Goal: Contribute content: Contribute content

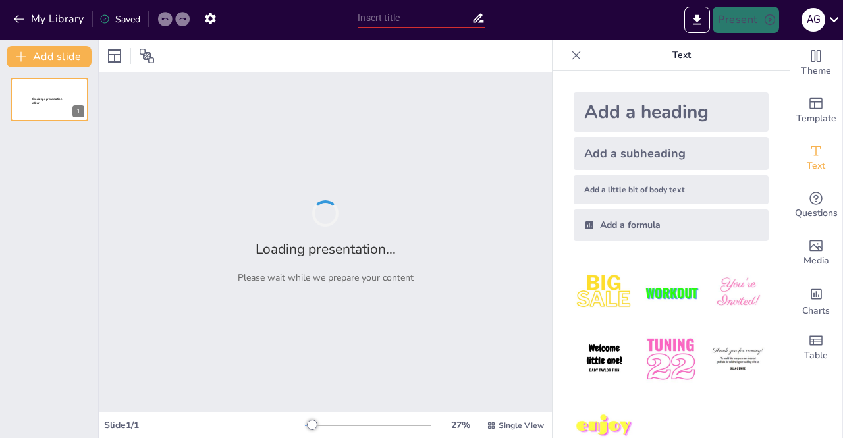
type input "Mastering Subtraction: Regrouping in the Tens Place for Grade 2"
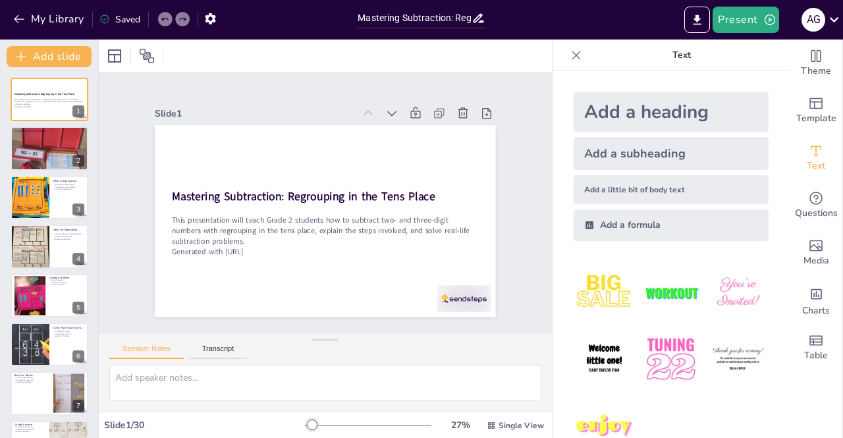
checkbox input "true"
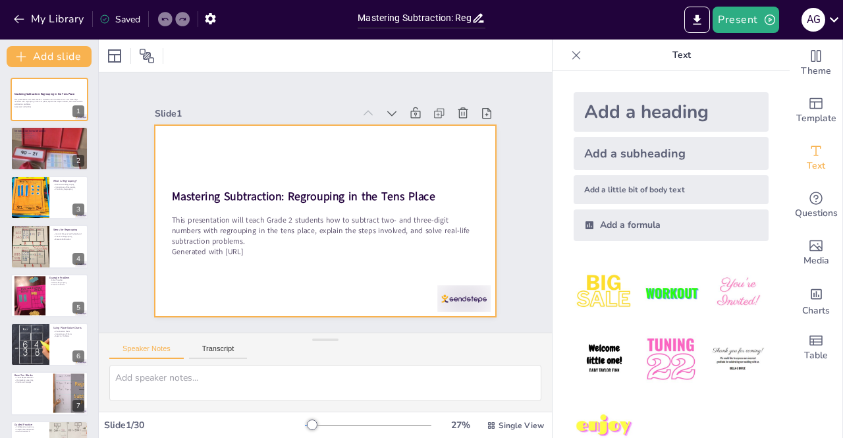
checkbox input "true"
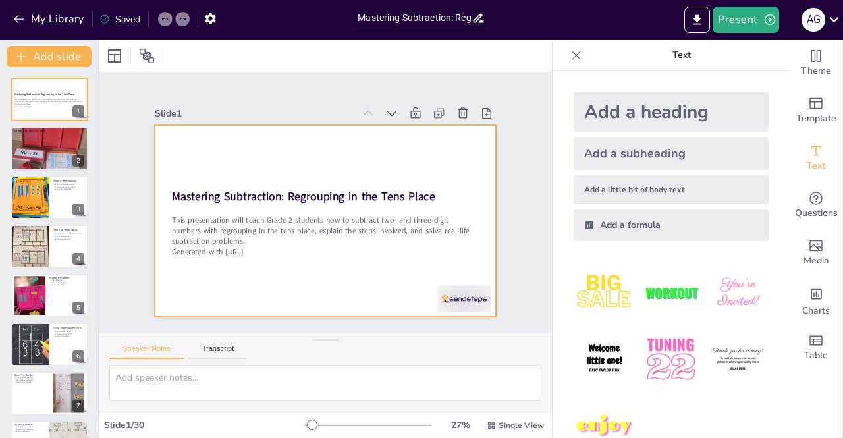
checkbox input "true"
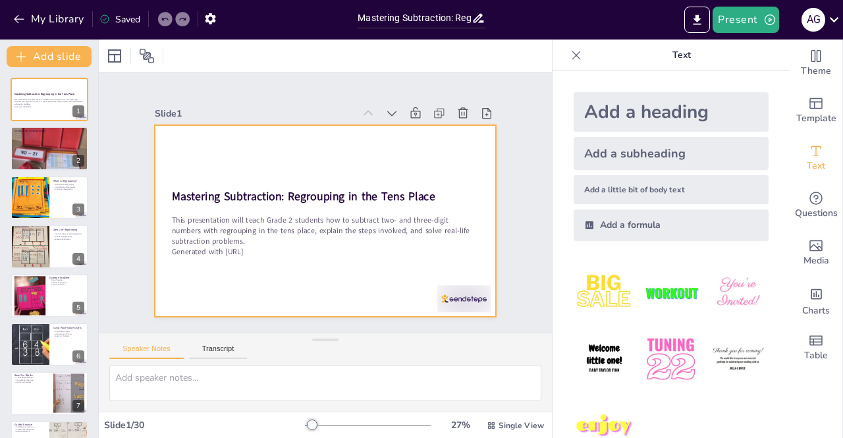
checkbox input "true"
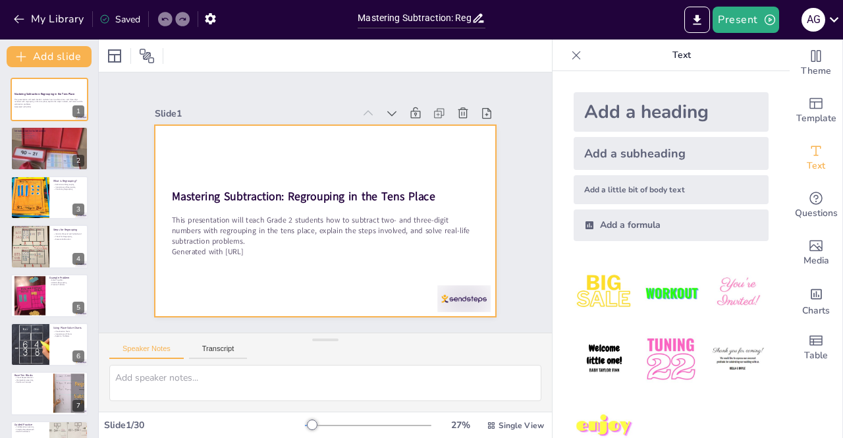
checkbox input "true"
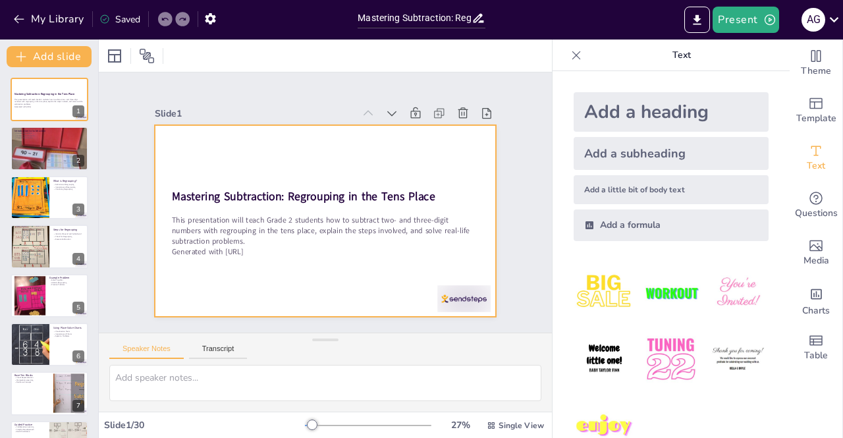
checkbox input "true"
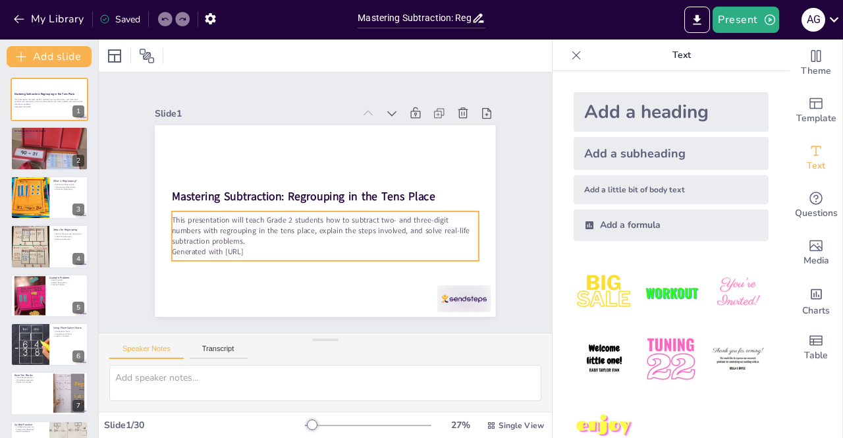
checkbox input "true"
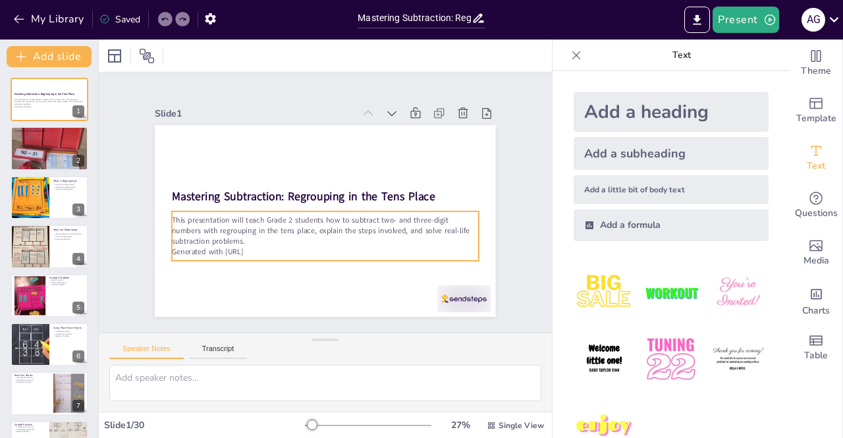
checkbox input "true"
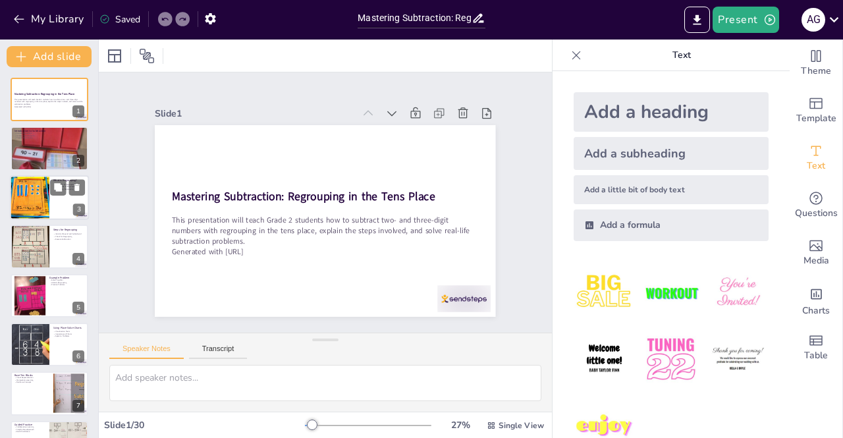
checkbox input "true"
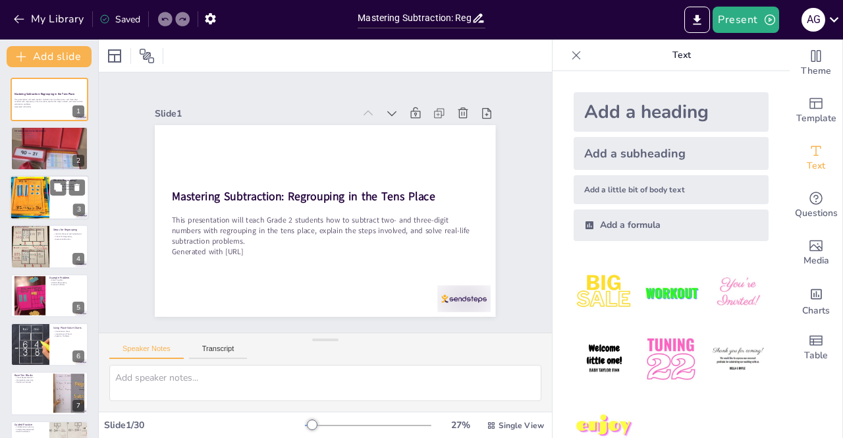
checkbox input "true"
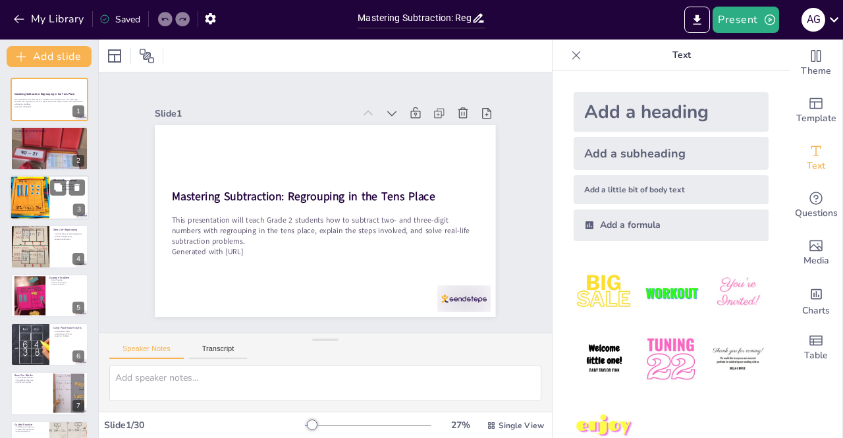
checkbox input "true"
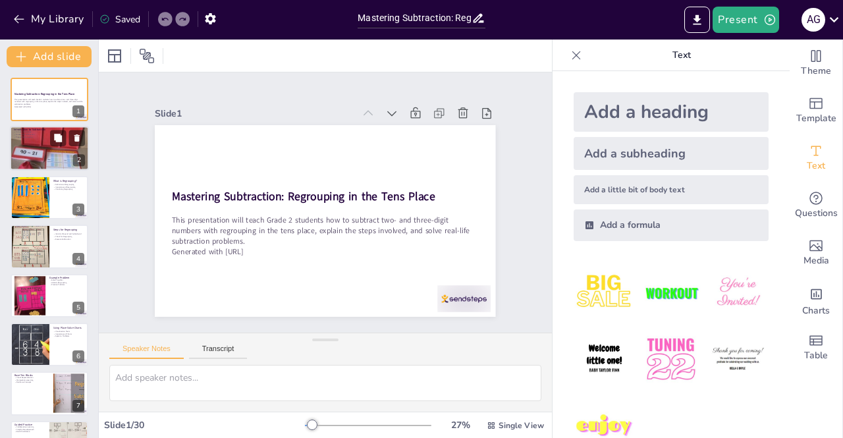
checkbox input "true"
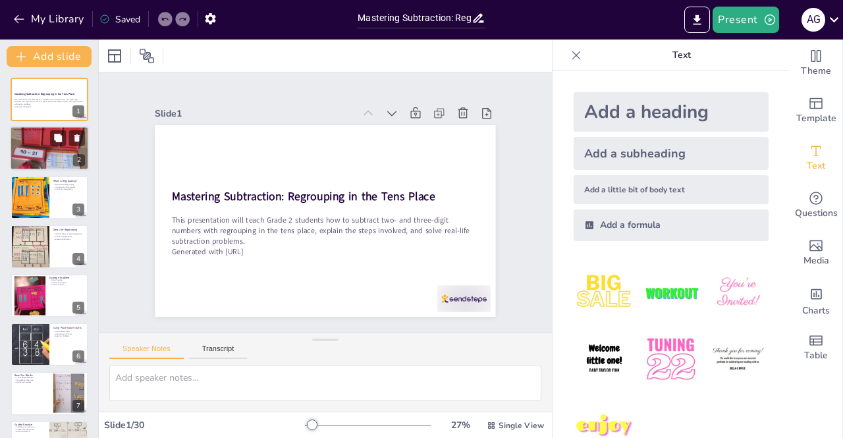
checkbox input "true"
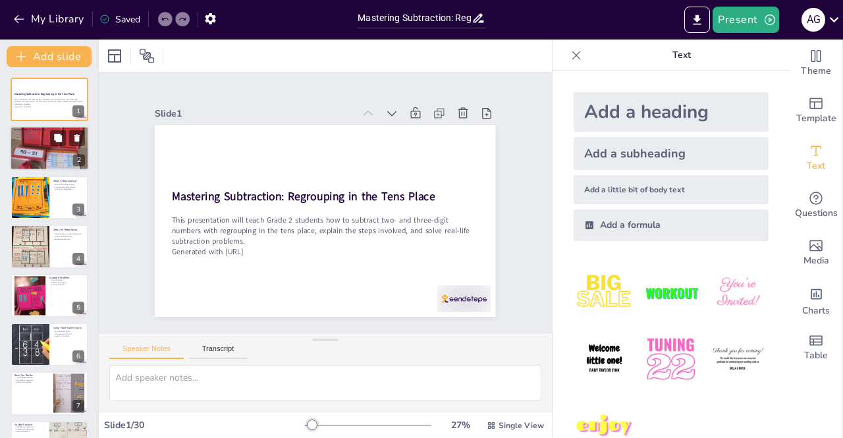
checkbox input "true"
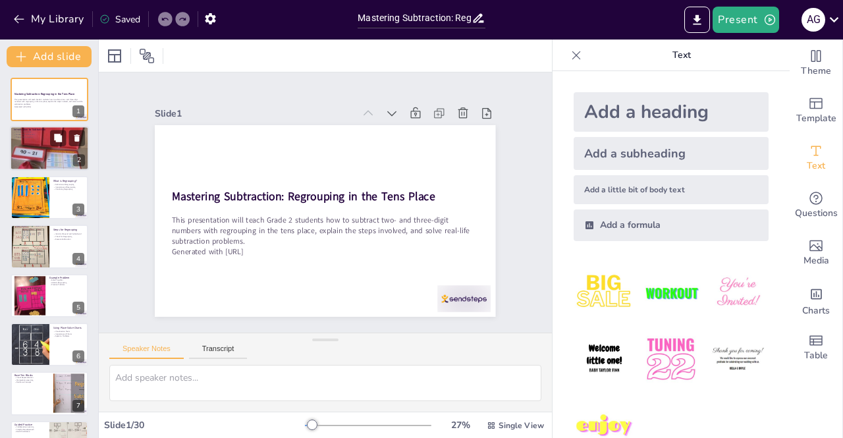
checkbox input "true"
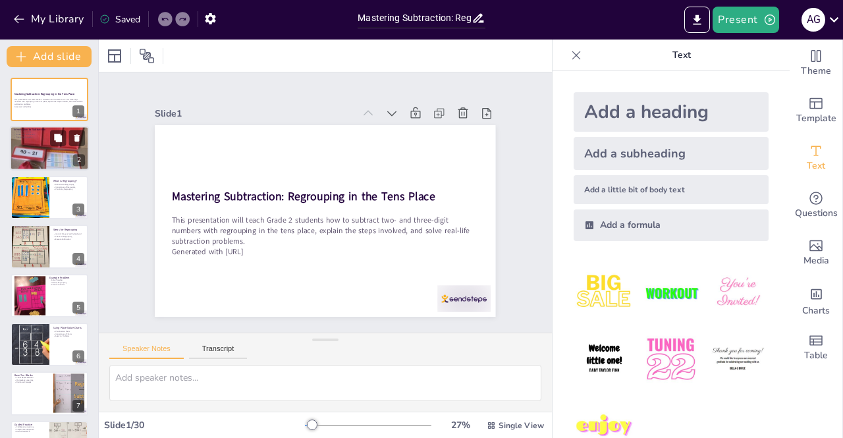
checkbox input "true"
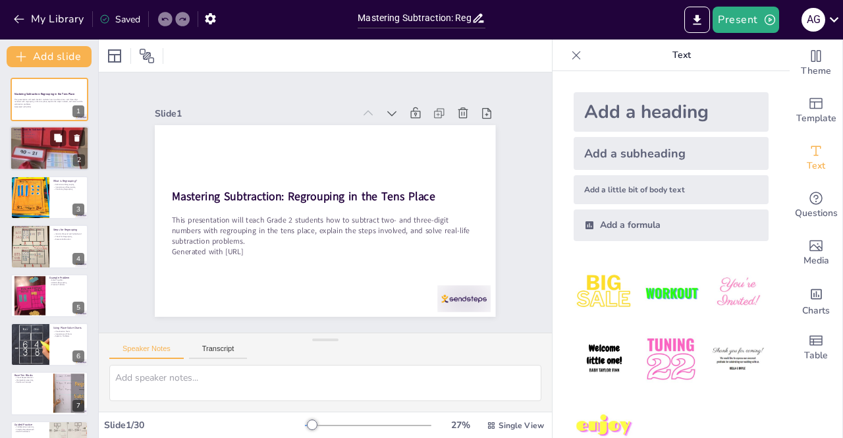
checkbox input "true"
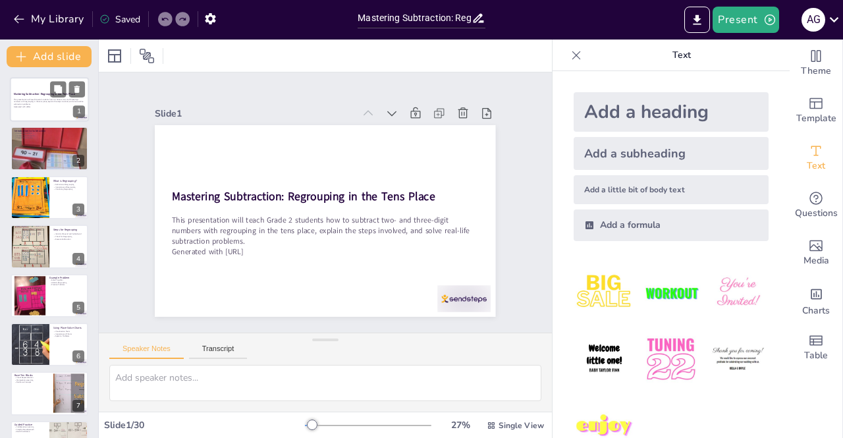
checkbox input "true"
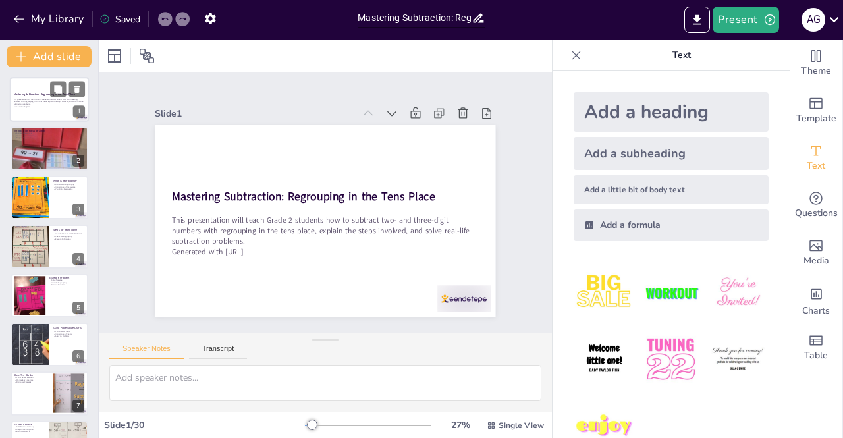
checkbox input "true"
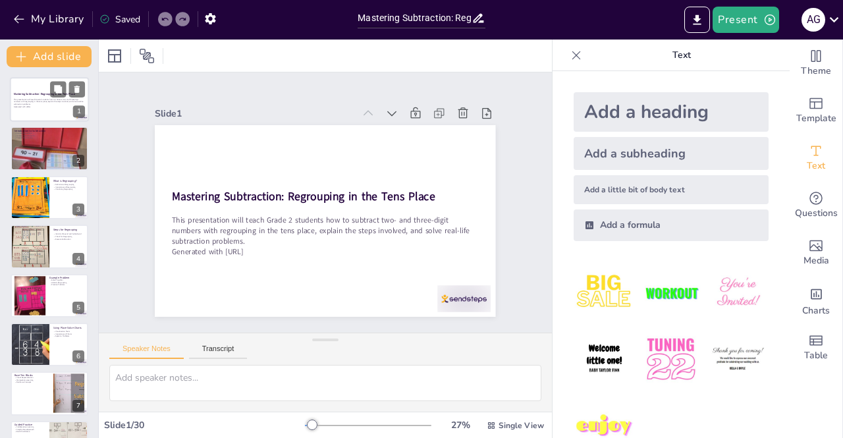
checkbox input "true"
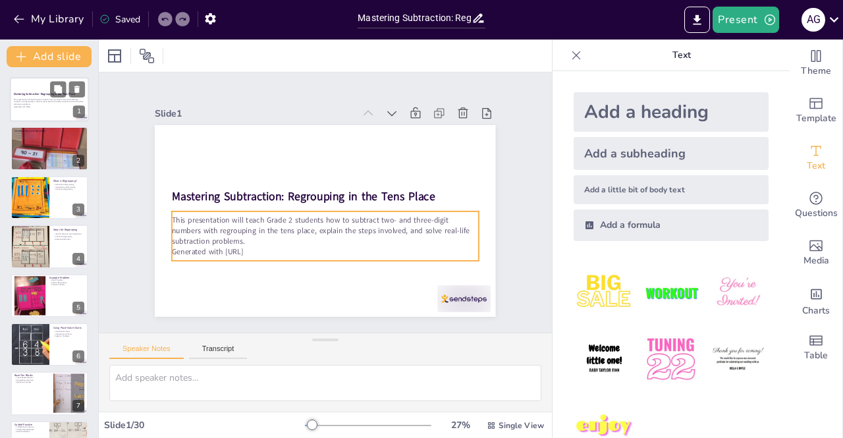
checkbox input "true"
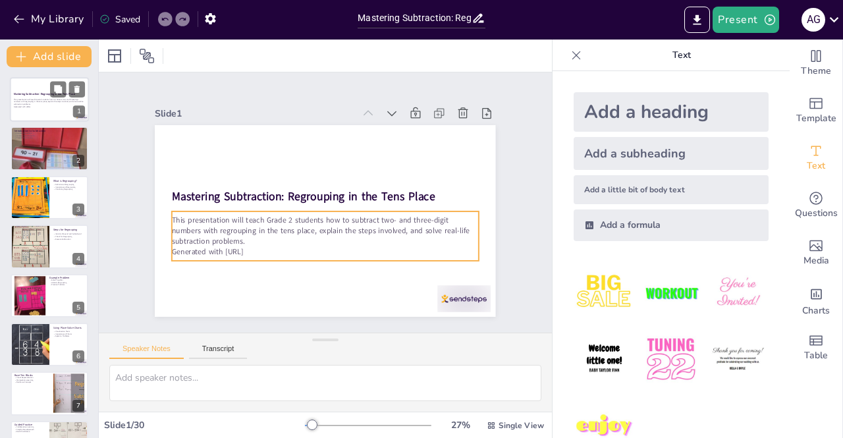
click at [52, 97] on div "This presentation will teach Grade 2 students how to subtract two- and three-di…" at bounding box center [49, 102] width 71 height 11
checkbox input "true"
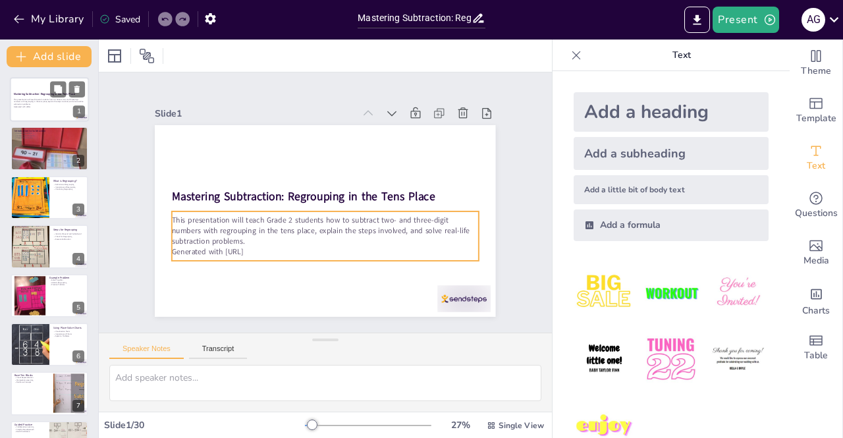
checkbox input "true"
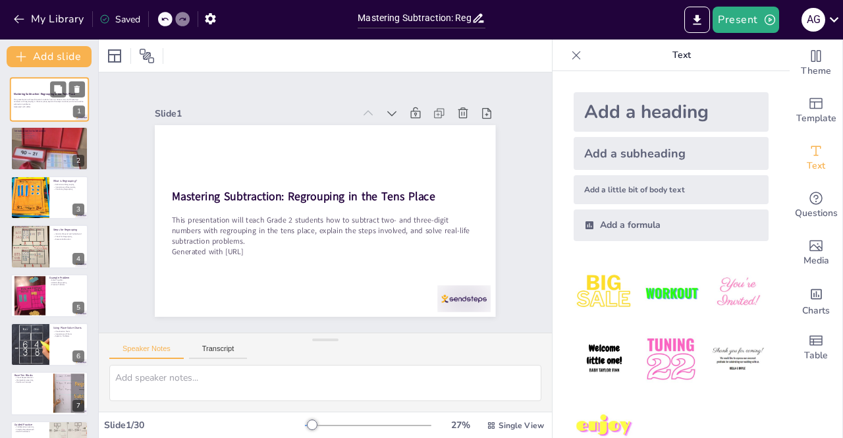
checkbox input "true"
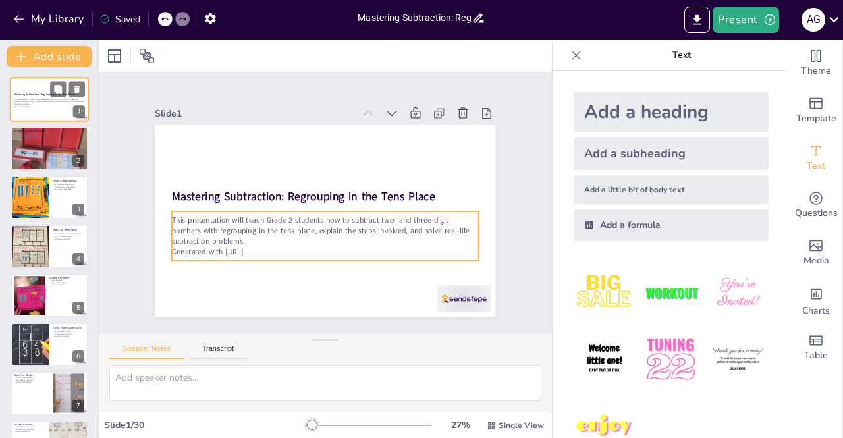
checkbox input "true"
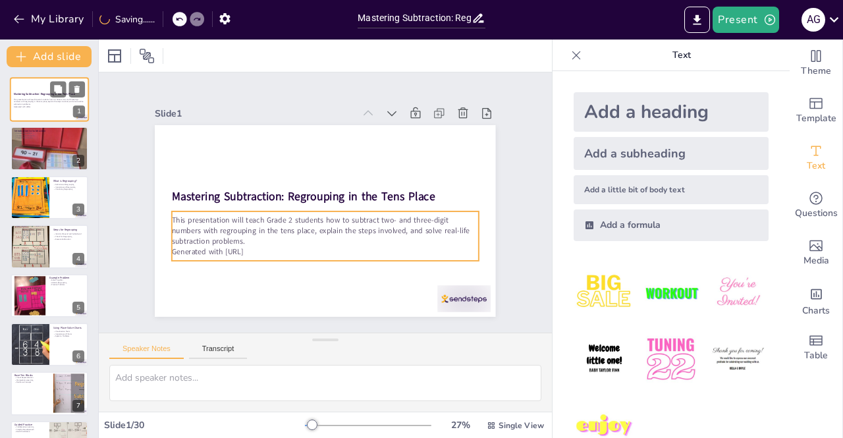
checkbox input "true"
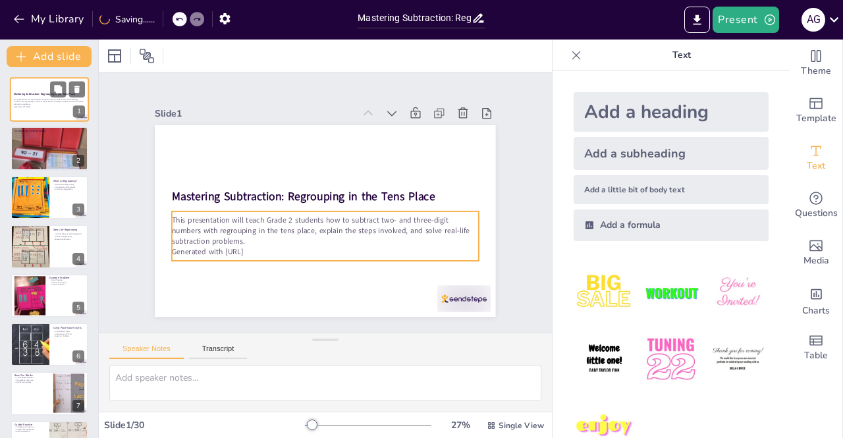
checkbox input "true"
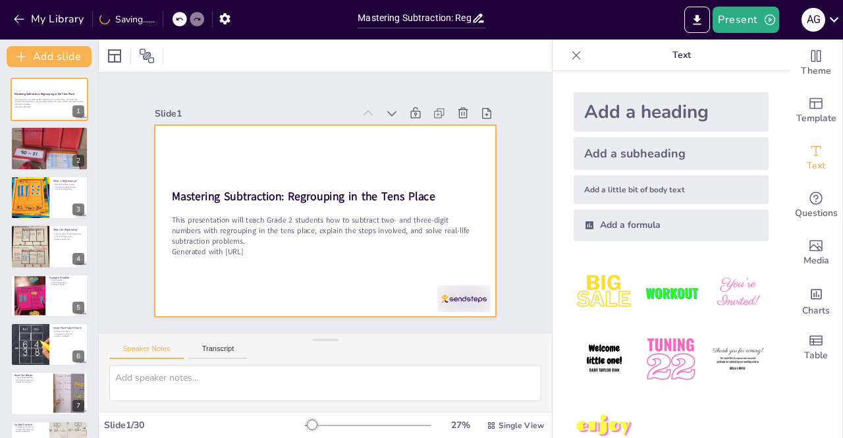
checkbox input "true"
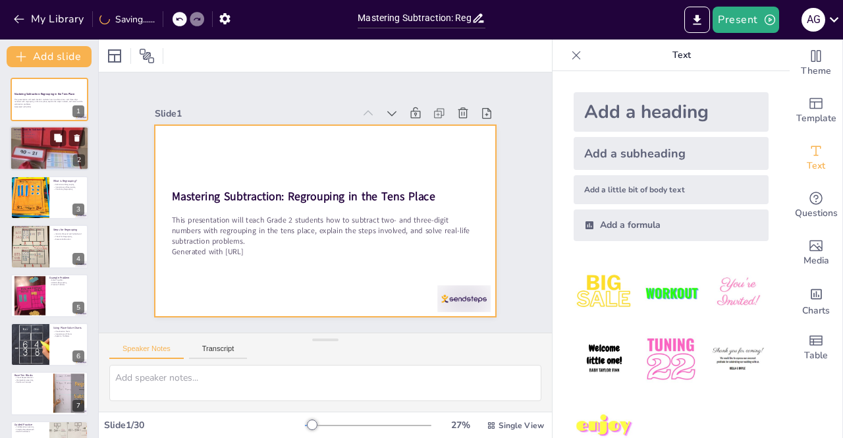
checkbox input "true"
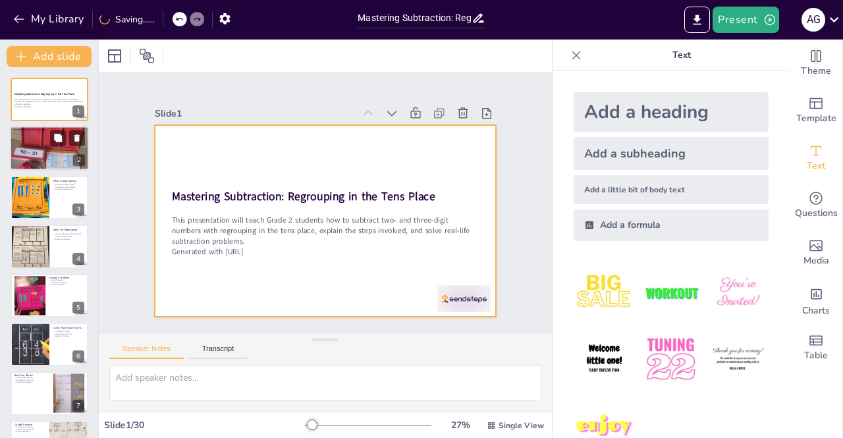
checkbox input "true"
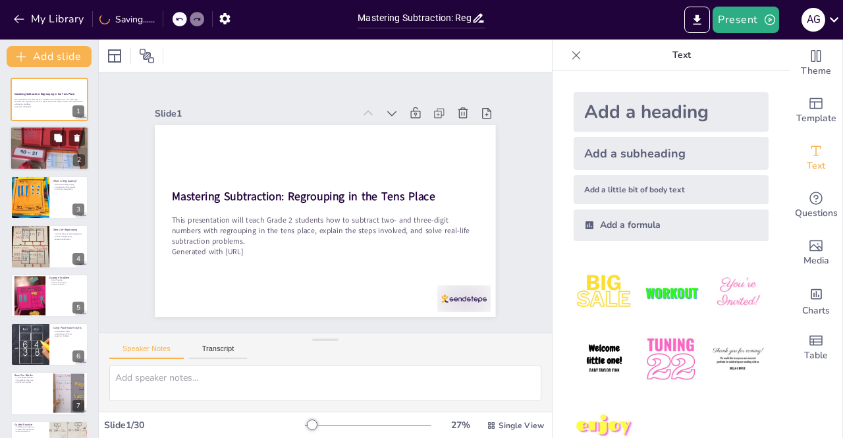
checkbox input "true"
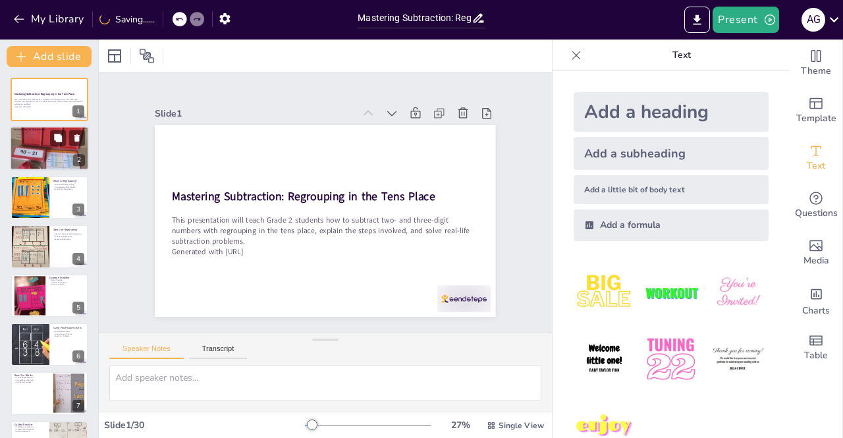
checkbox input "true"
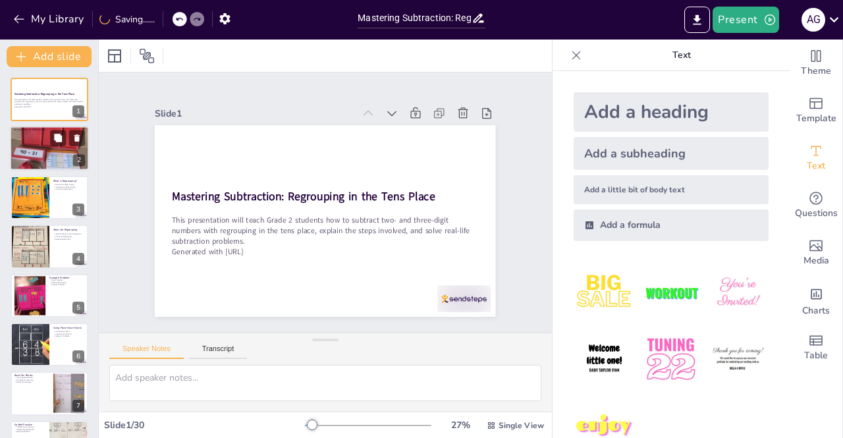
checkbox input "true"
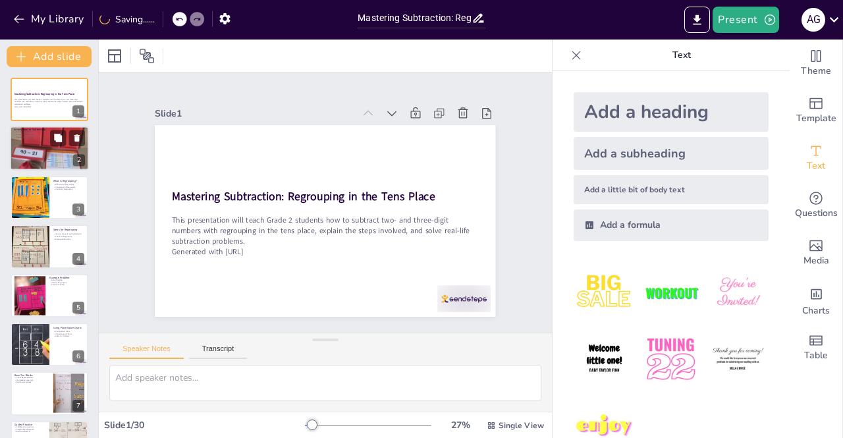
checkbox input "true"
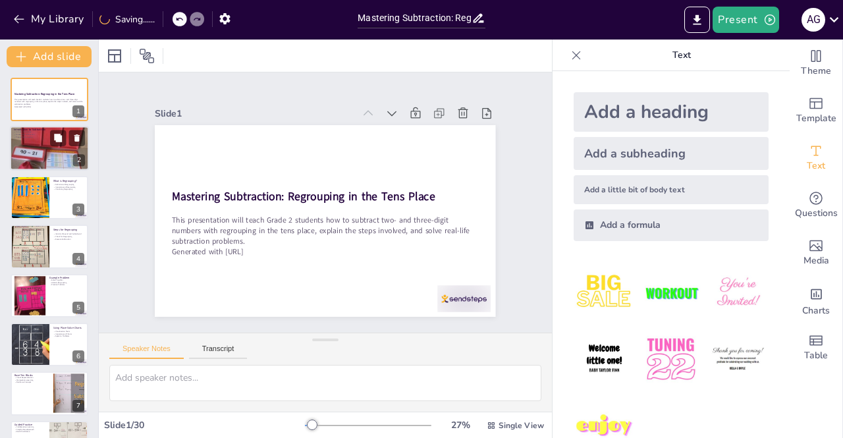
checkbox input "true"
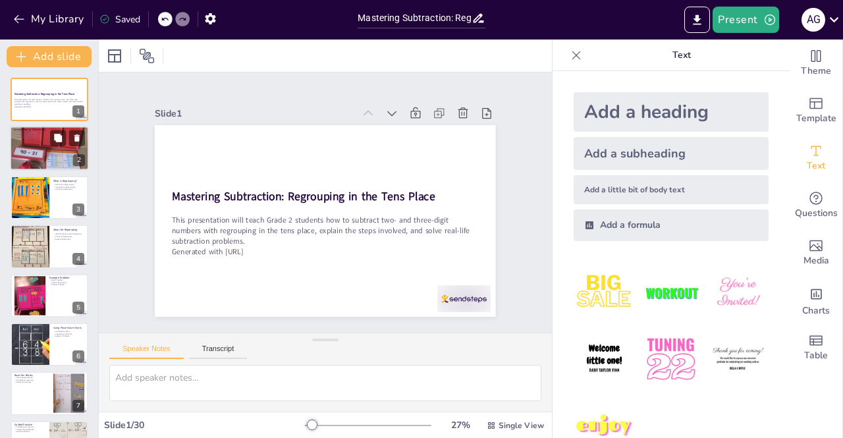
type textarea "Activating prior knowledge is essential for students to connect new information…"
checkbox input "true"
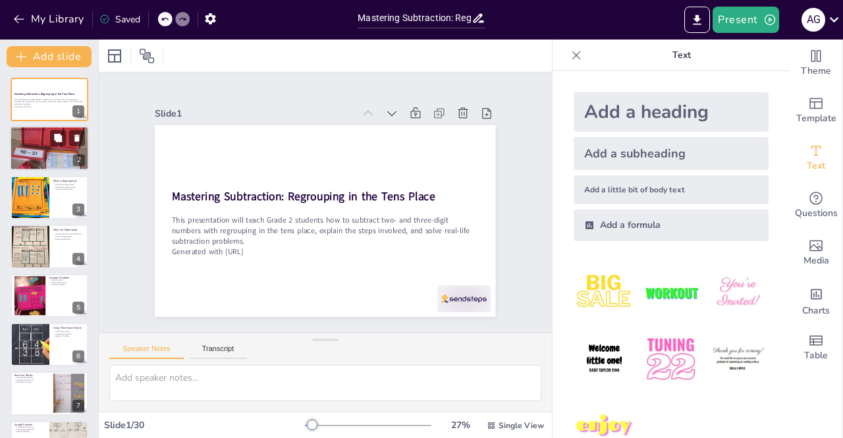
checkbox input "true"
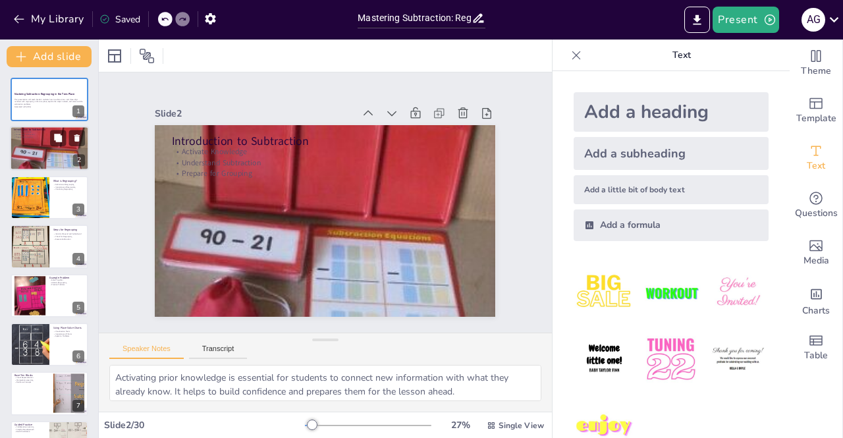
checkbox input "true"
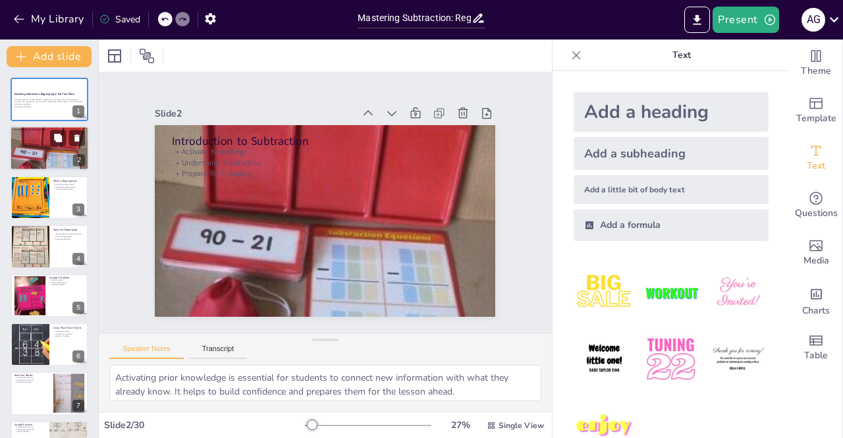
type textarea "Understanding what regrouping means is vital for students. It helps them visual…"
checkbox input "true"
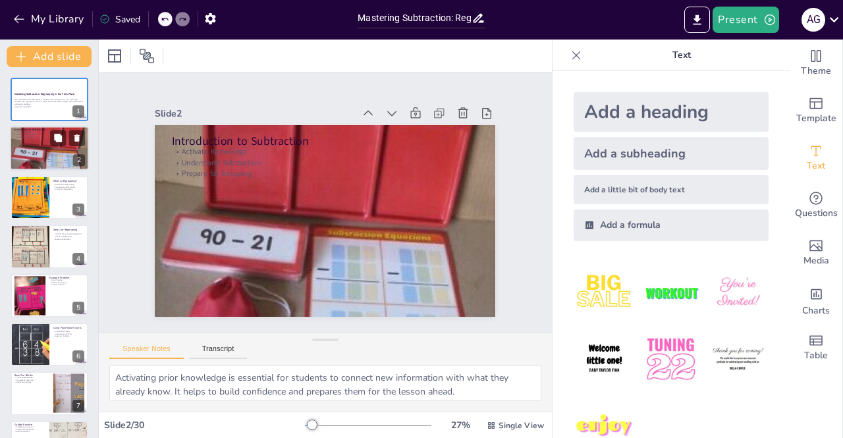
checkbox input "true"
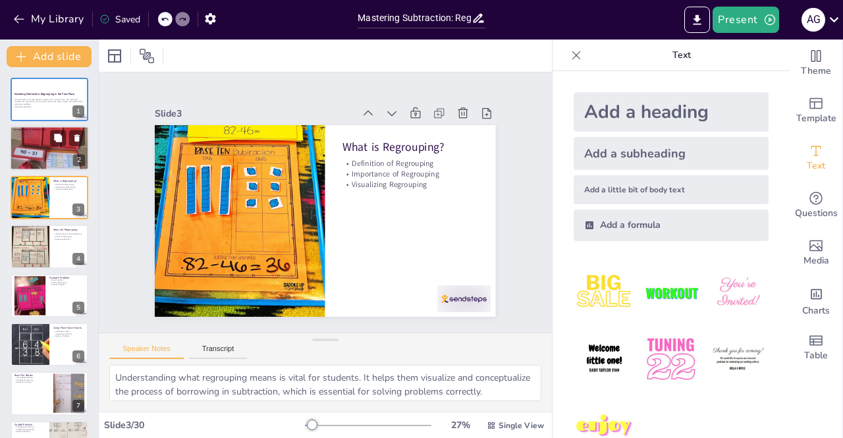
checkbox input "true"
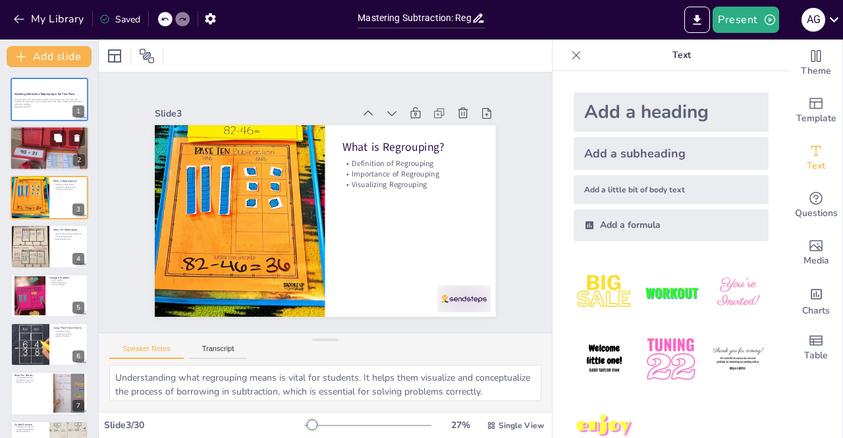
type textarea "Identifying the minuend and subtrahend is the first step in the subtraction pro…"
checkbox input "true"
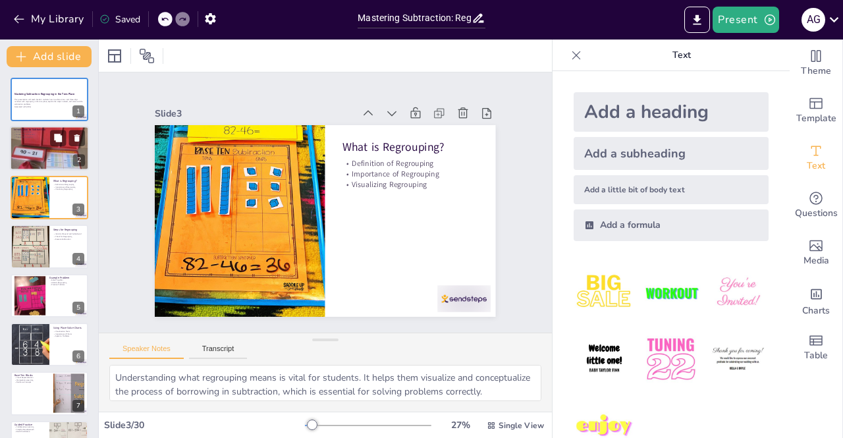
checkbox input "true"
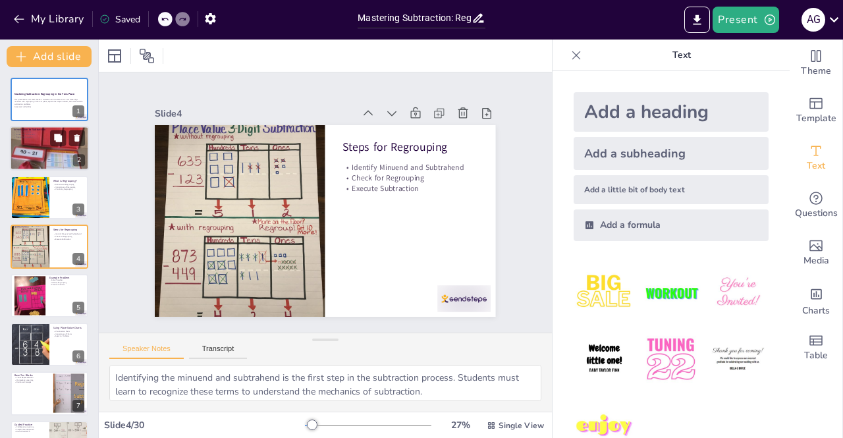
checkbox input "true"
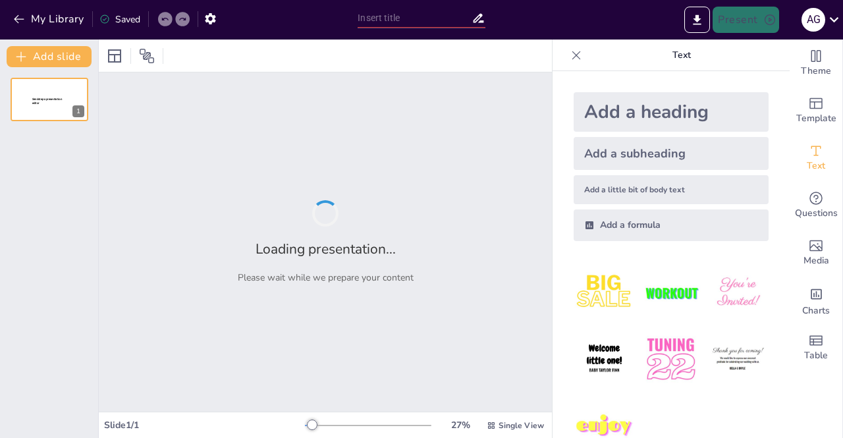
type input "Mastering Subtraction: Regrouping in the Tens Place for Grade 2"
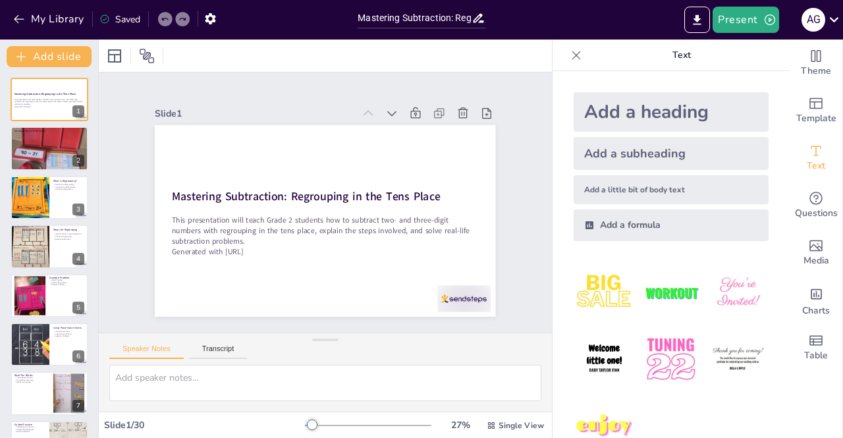
checkbox input "true"
